Goal: Book appointment/travel/reservation

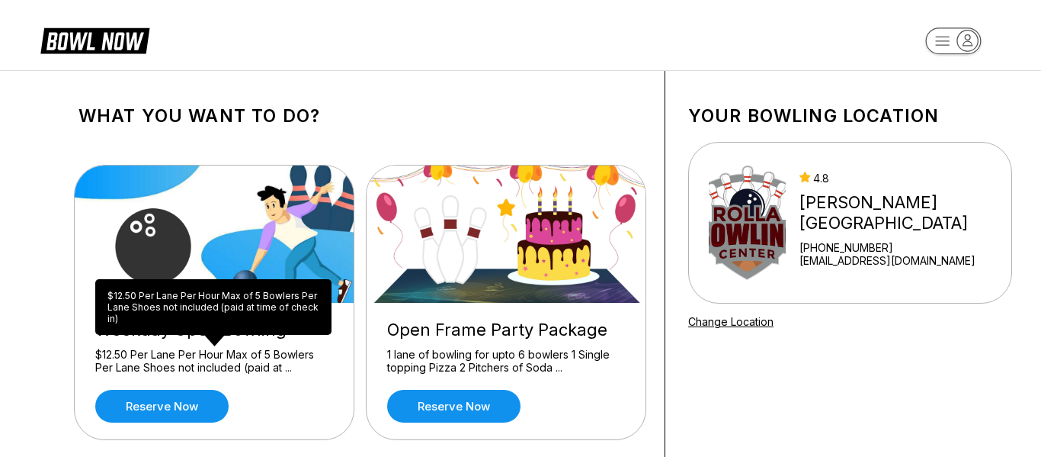
click at [288, 361] on div "$12.50 Per Lane Per Hour Max of 5 Bowlers Per Lane Shoes not included (paid at …" at bounding box center [214, 361] width 238 height 27
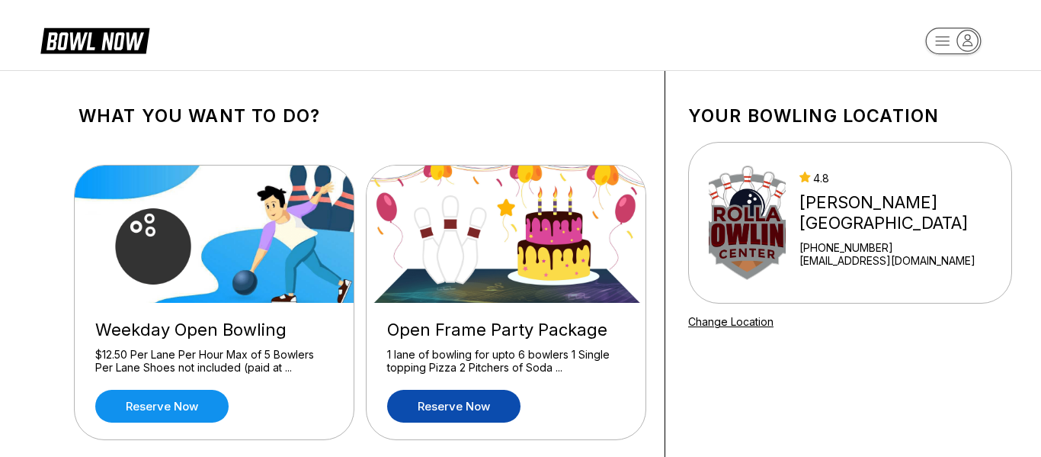
click at [404, 412] on link "Reserve now" at bounding box center [453, 405] width 133 height 33
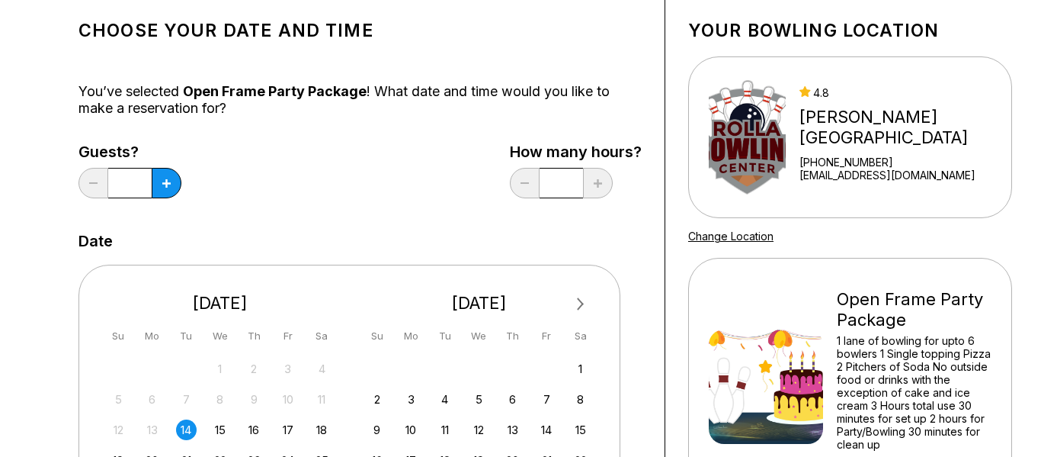
scroll to position [89, 0]
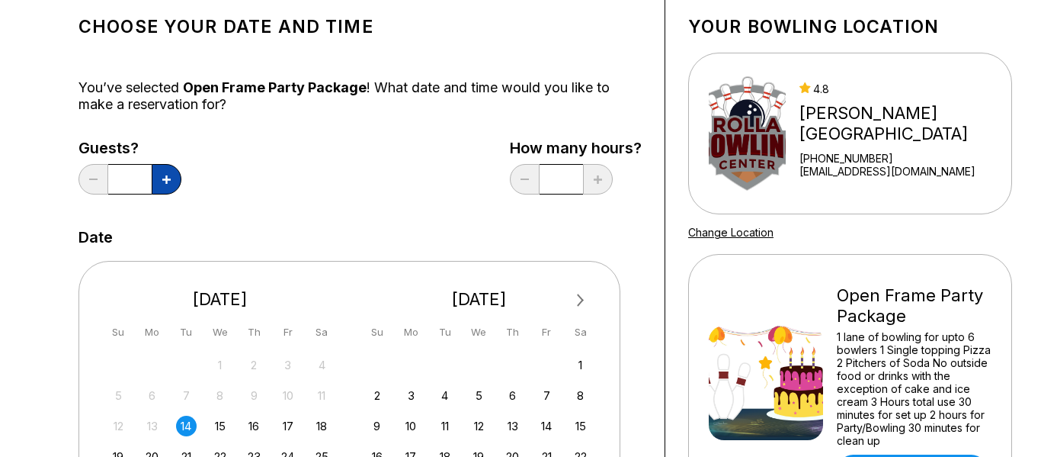
click at [161, 191] on button at bounding box center [167, 179] width 30 height 30
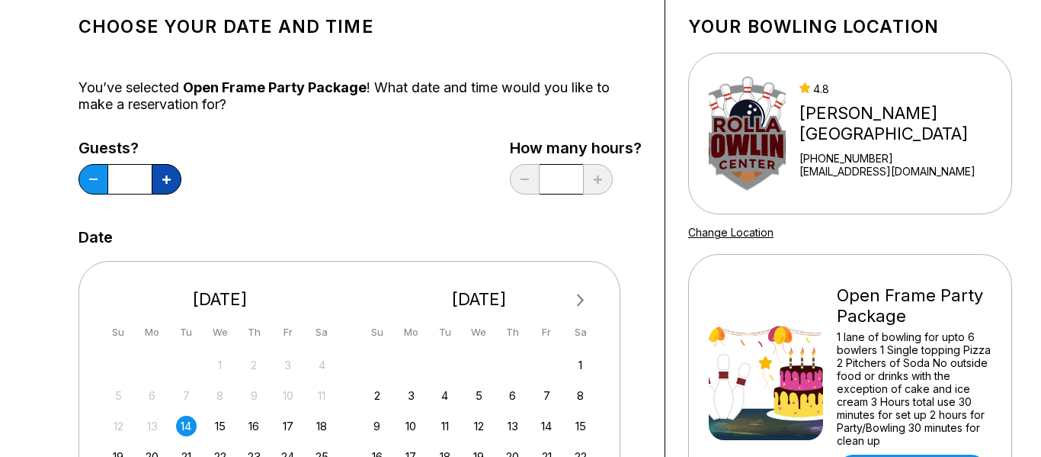
type input "*"
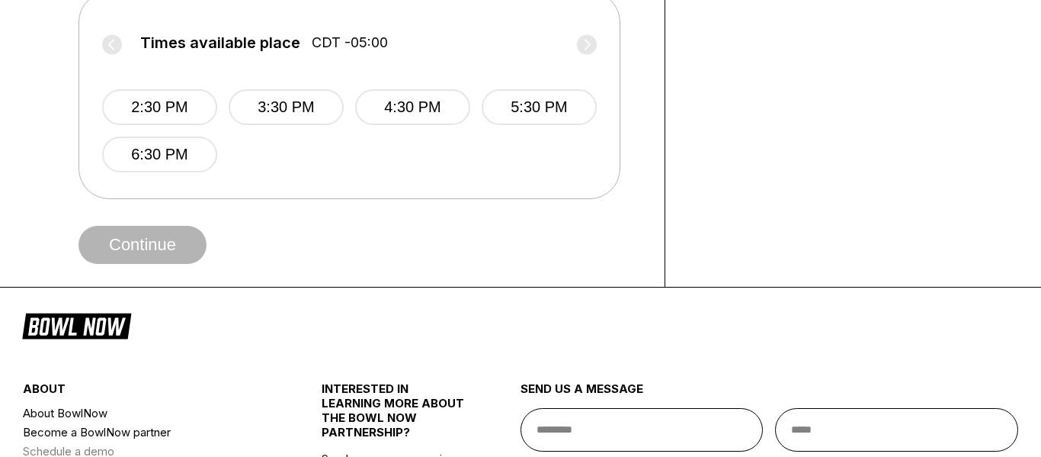
scroll to position [679, 0]
